Goal: Task Accomplishment & Management: Use online tool/utility

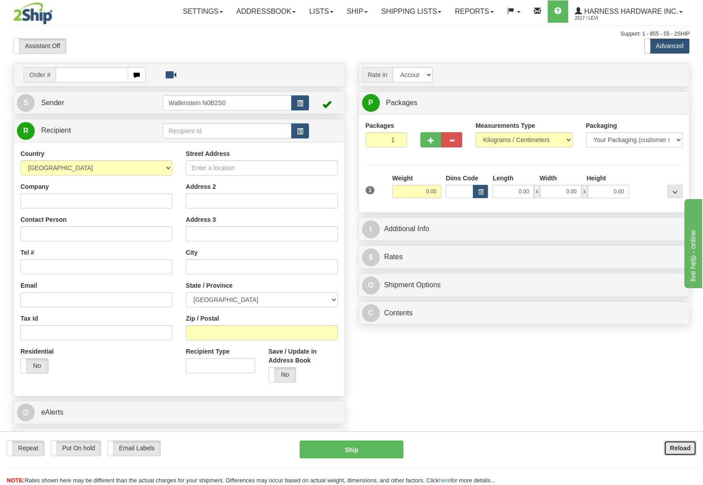
click at [687, 442] on button "Reload" at bounding box center [680, 447] width 32 height 15
click at [220, 131] on input "text" at bounding box center [227, 130] width 129 height 15
type input "patp"
type input "202"
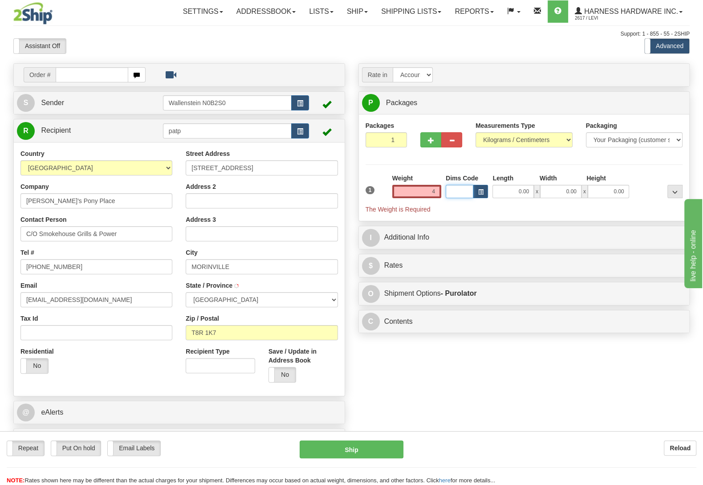
type input "4.00"
type input "202"
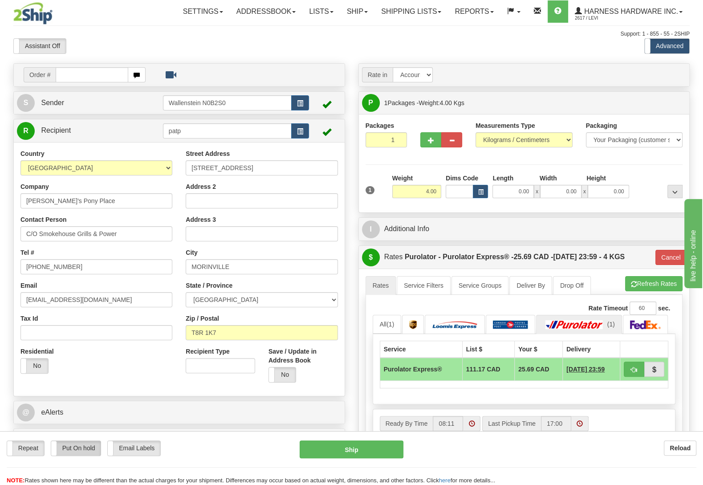
click at [87, 451] on label "Put On hold" at bounding box center [76, 448] width 50 height 15
click at [329, 453] on button "Hold" at bounding box center [352, 449] width 104 height 18
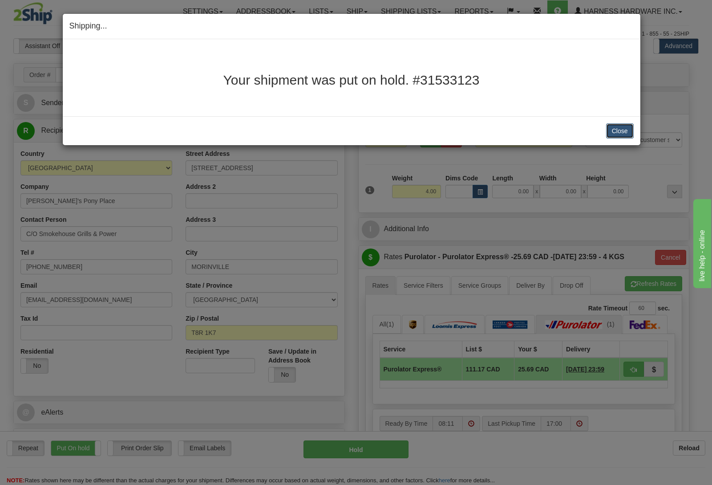
click at [618, 129] on button "Close" at bounding box center [620, 130] width 28 height 15
